Goal: Task Accomplishment & Management: Manage account settings

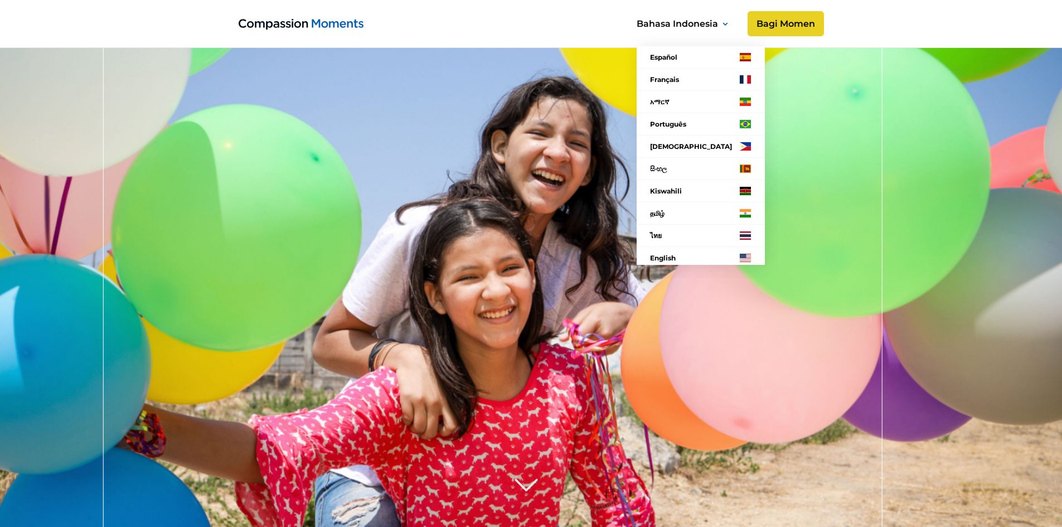
click at [762, 22] on nav "Español Français አማርኛ Language Português Filipino සිංහල Kiswahili தமிழ் ไทย Eng…" at bounding box center [698, 140] width 161 height 277
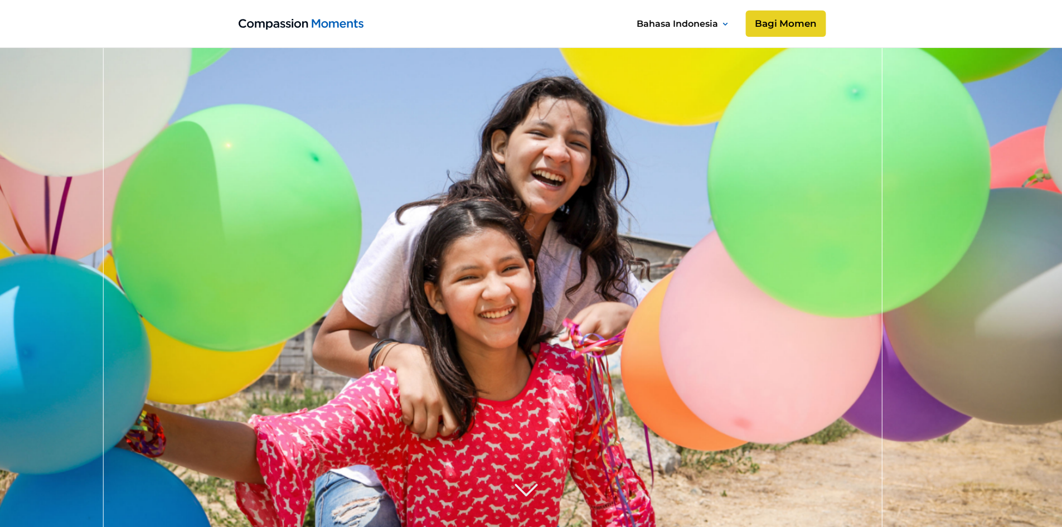
click at [797, 22] on link "Bagi Momen" at bounding box center [785, 24] width 80 height 27
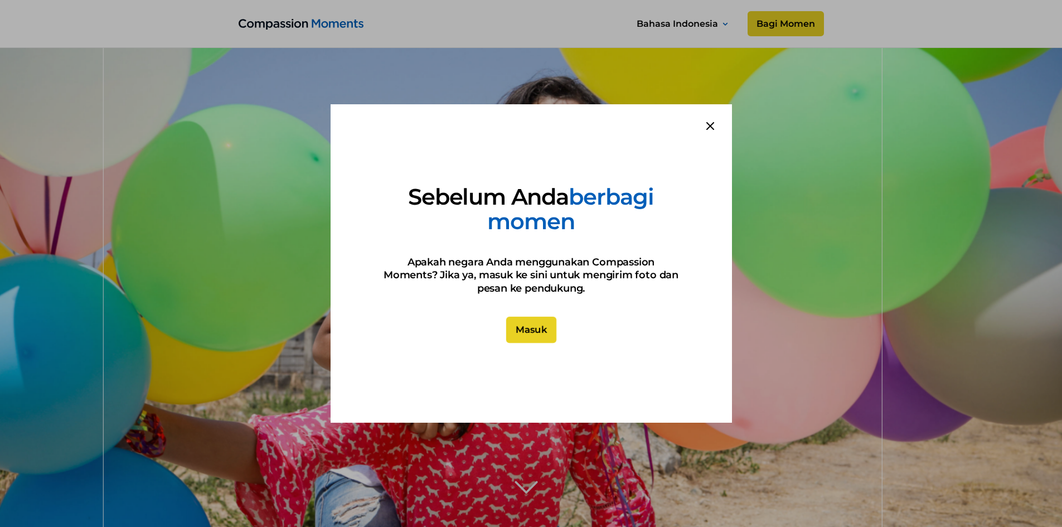
click at [519, 329] on link "Masuk" at bounding box center [531, 330] width 50 height 27
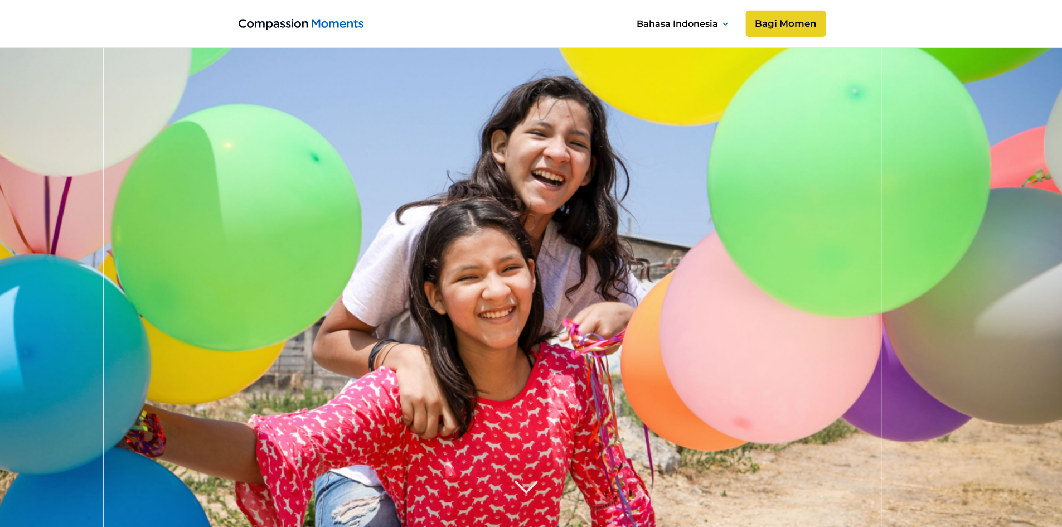
click at [761, 20] on link "Bagi Momen" at bounding box center [785, 24] width 80 height 27
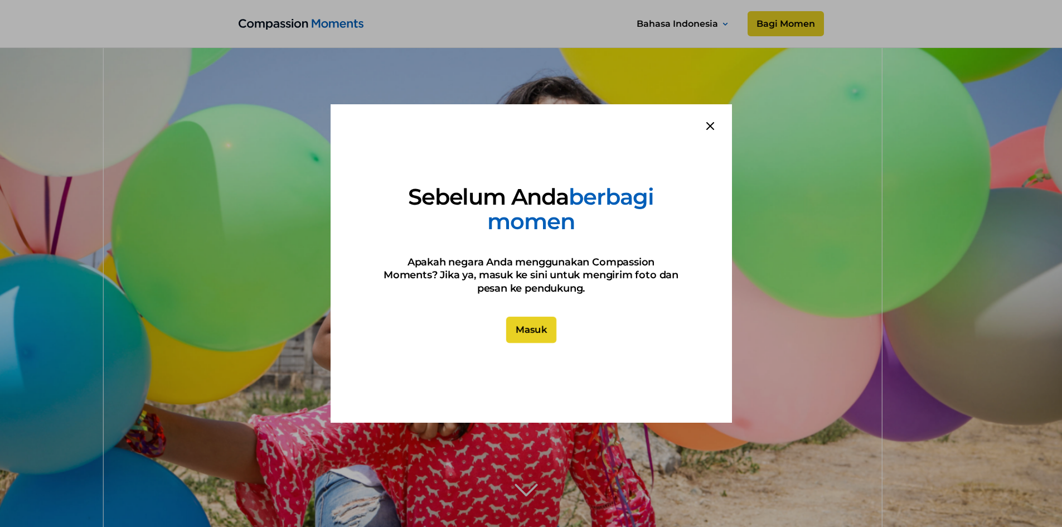
click at [519, 328] on link "Masuk" at bounding box center [531, 330] width 50 height 27
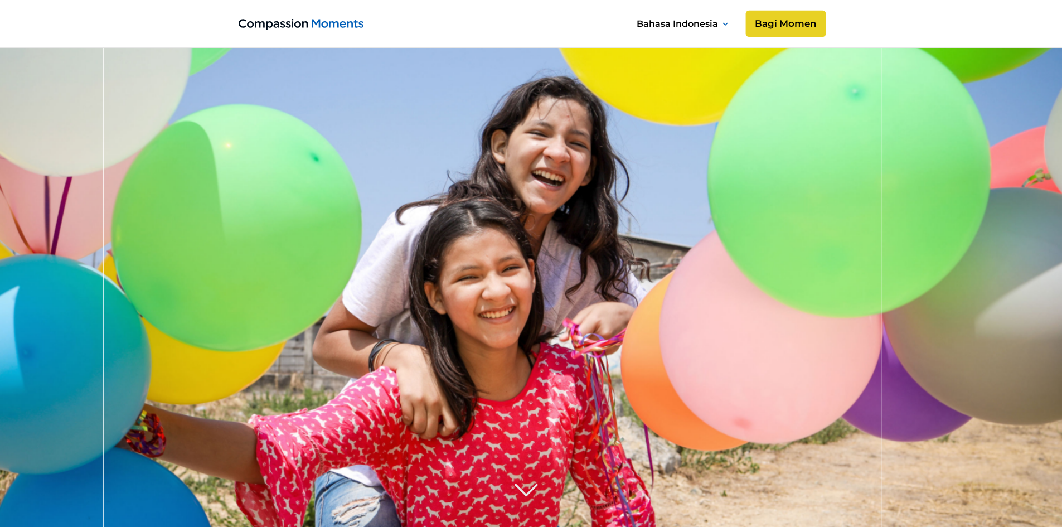
click at [795, 12] on link "Bagi Momen" at bounding box center [785, 24] width 80 height 27
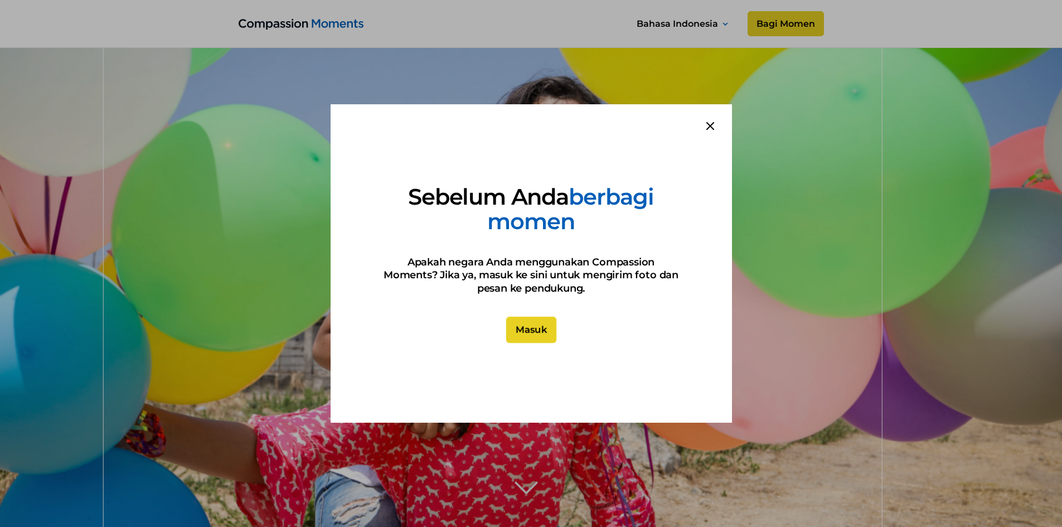
click at [521, 332] on link "Masuk" at bounding box center [531, 330] width 50 height 27
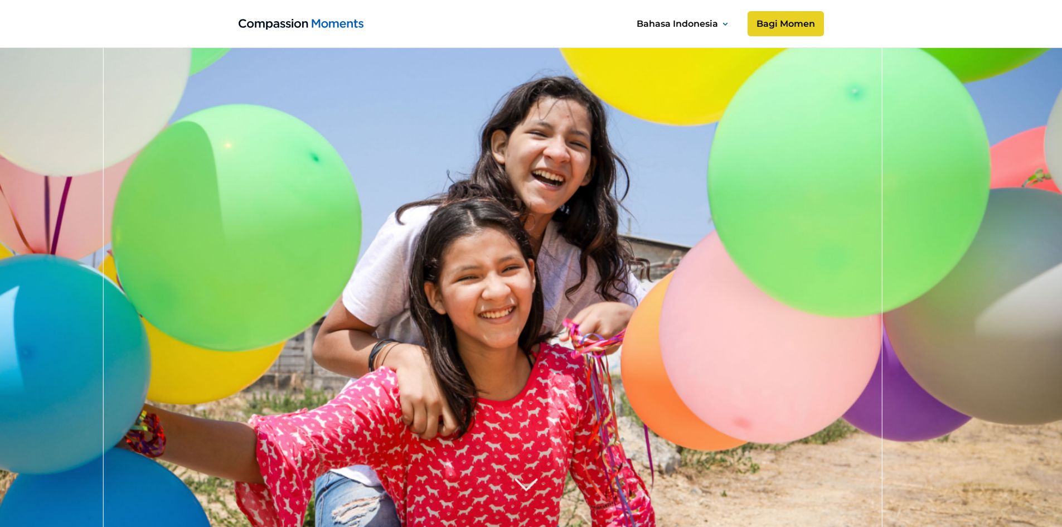
click at [779, 27] on link "Bagi Momen" at bounding box center [786, 23] width 76 height 25
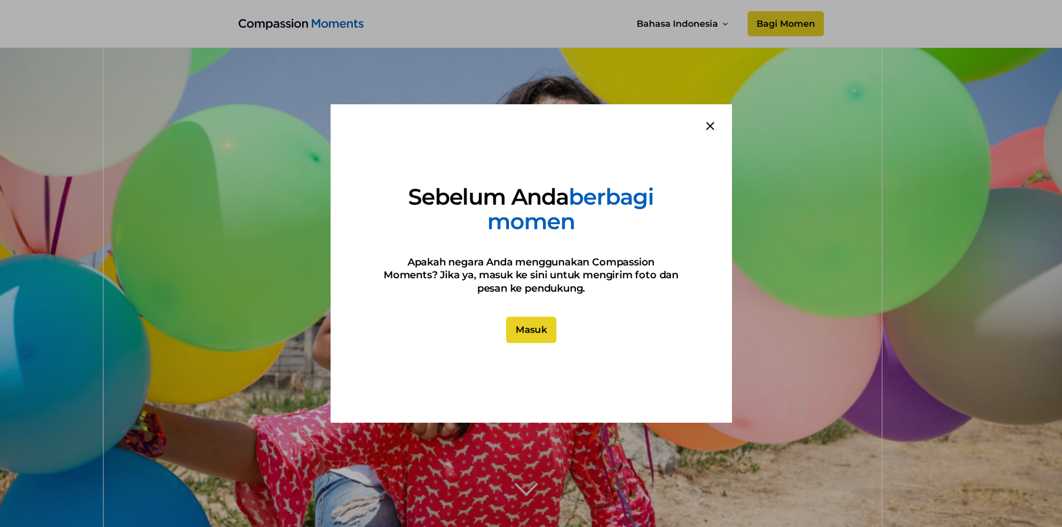
click at [537, 330] on link "Masuk" at bounding box center [531, 330] width 50 height 27
